Goal: Information Seeking & Learning: Learn about a topic

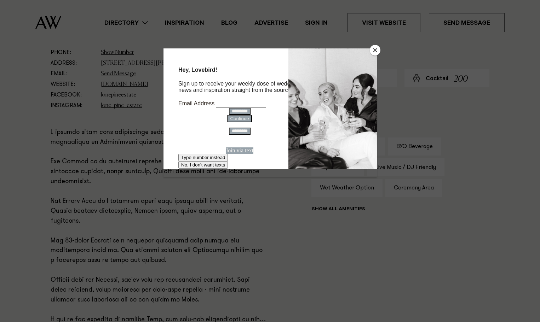
scroll to position [389, 0]
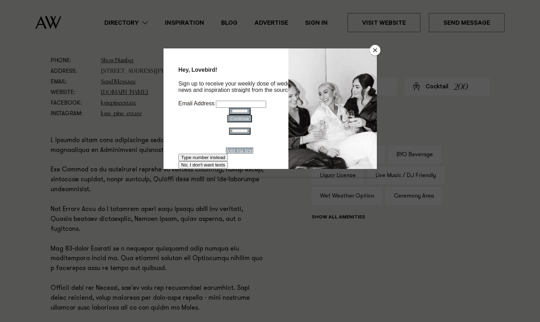
click at [376, 51] on button "Close" at bounding box center [375, 50] width 11 height 11
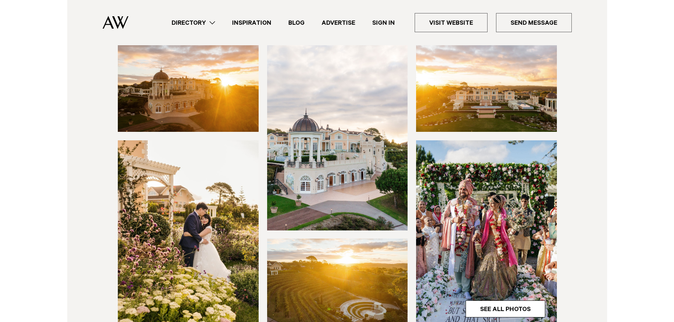
scroll to position [142, 0]
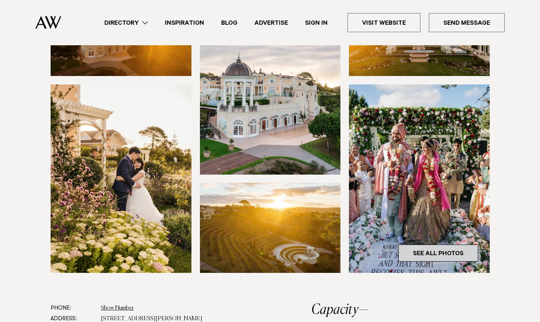
click at [446, 255] on link "See All Photos" at bounding box center [438, 253] width 80 height 17
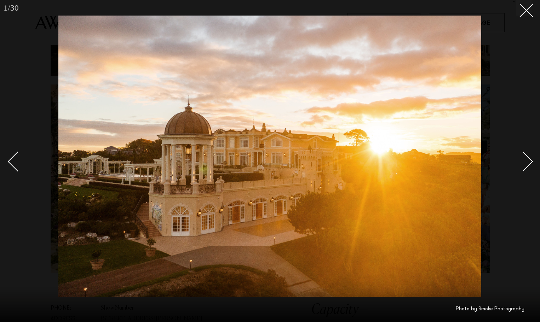
click at [526, 162] on div "Next slide" at bounding box center [523, 161] width 20 height 20
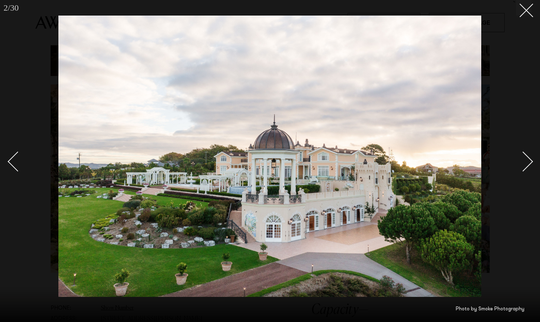
click at [526, 162] on div "Next slide" at bounding box center [523, 161] width 20 height 20
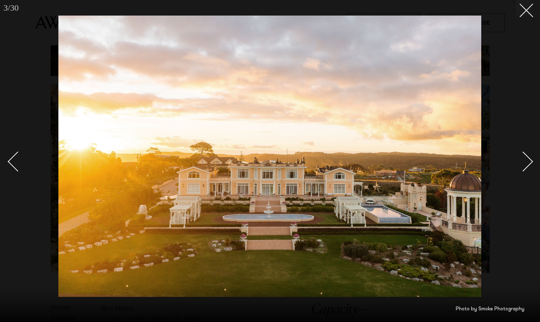
click at [526, 162] on div "Next slide" at bounding box center [523, 161] width 20 height 20
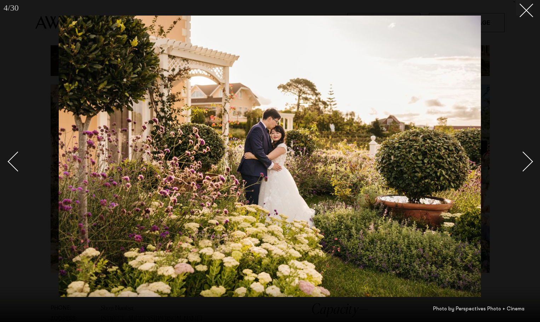
click at [526, 162] on div "Next slide" at bounding box center [523, 161] width 20 height 20
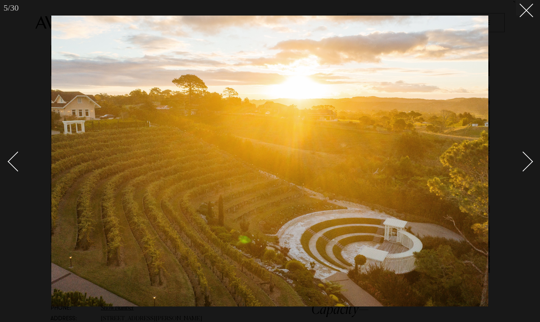
click at [526, 162] on div "Next slide" at bounding box center [523, 161] width 20 height 20
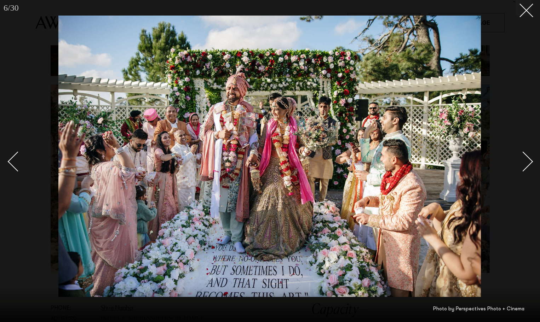
click at [526, 162] on div "Next slide" at bounding box center [523, 161] width 20 height 20
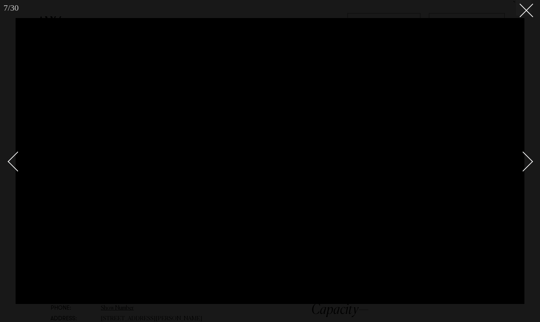
click at [526, 162] on div "Next slide" at bounding box center [523, 161] width 20 height 20
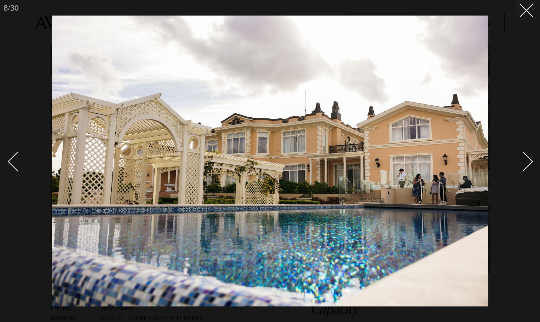
click at [526, 162] on div "Next slide" at bounding box center [523, 161] width 20 height 20
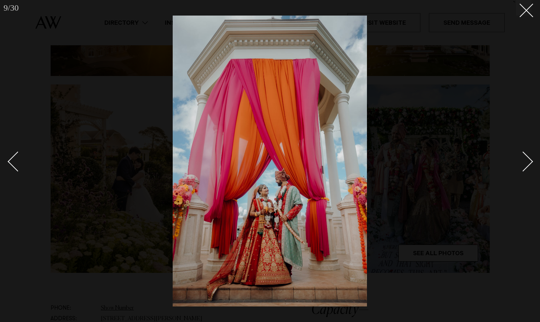
click at [526, 162] on div "Next slide" at bounding box center [523, 161] width 20 height 20
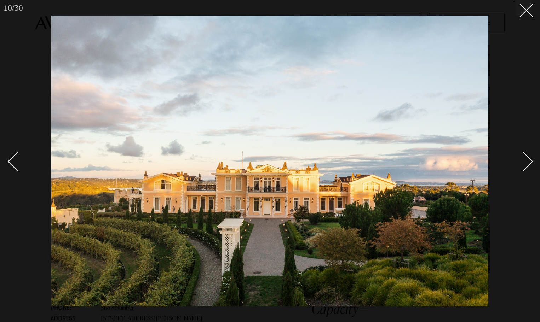
click at [526, 162] on div "Next slide" at bounding box center [523, 161] width 20 height 20
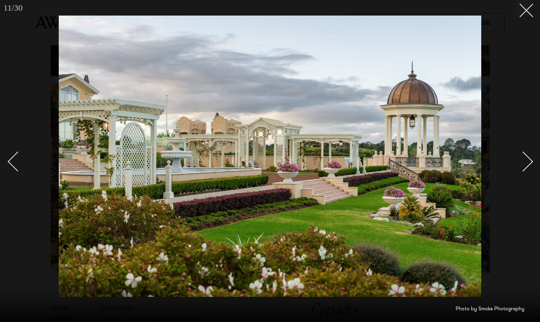
click at [526, 162] on div "Next slide" at bounding box center [523, 161] width 20 height 20
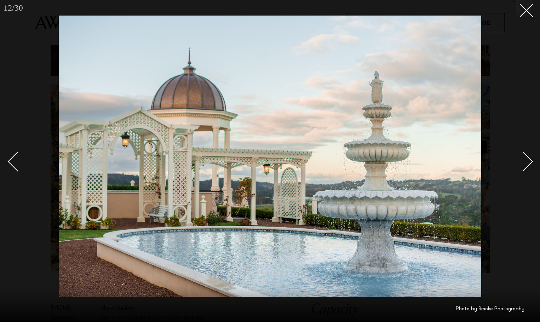
click at [526, 162] on div "Next slide" at bounding box center [523, 161] width 20 height 20
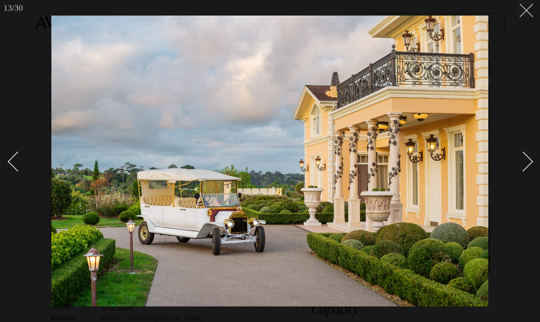
click at [520, 11] on icon at bounding box center [523, 8] width 8 height 8
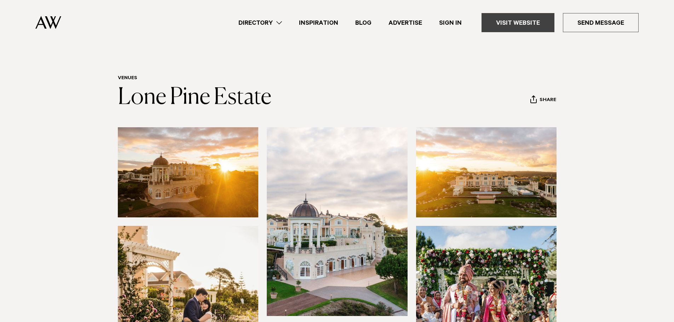
click at [524, 24] on link "Visit Website" at bounding box center [517, 22] width 73 height 19
